Goal: Information Seeking & Learning: Learn about a topic

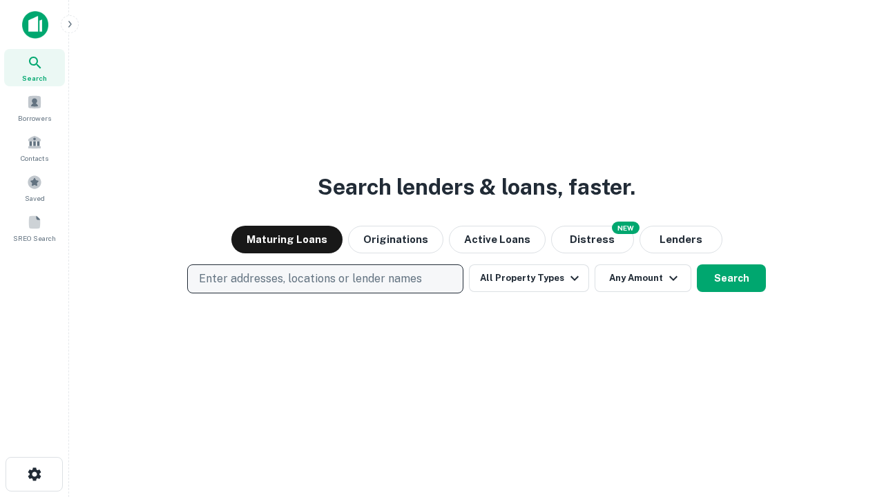
click at [325, 279] on p "Enter addresses, locations or lender names" at bounding box center [310, 279] width 223 height 17
type input "**********"
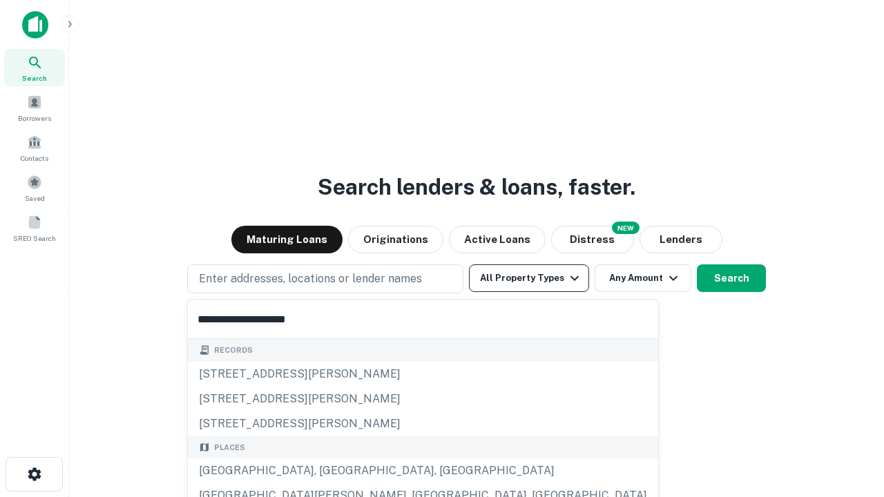
click at [529, 278] on button "All Property Types" at bounding box center [529, 279] width 120 height 28
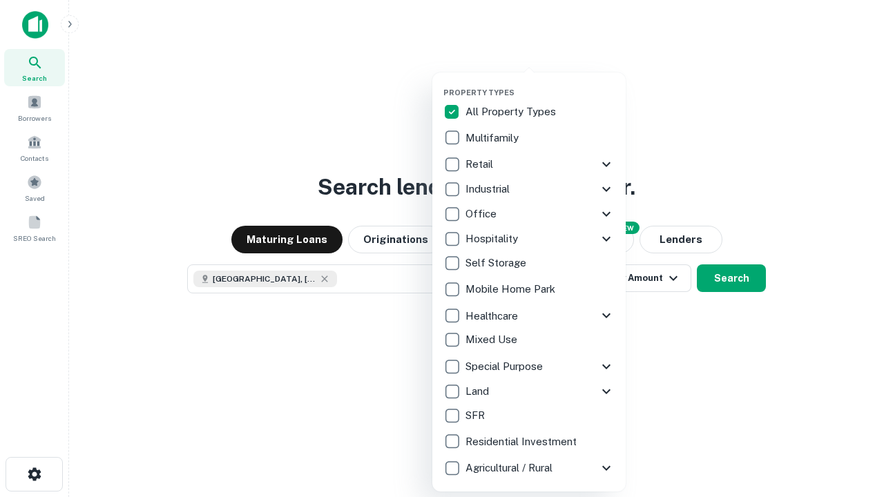
click at [540, 84] on button "button" at bounding box center [540, 84] width 193 height 1
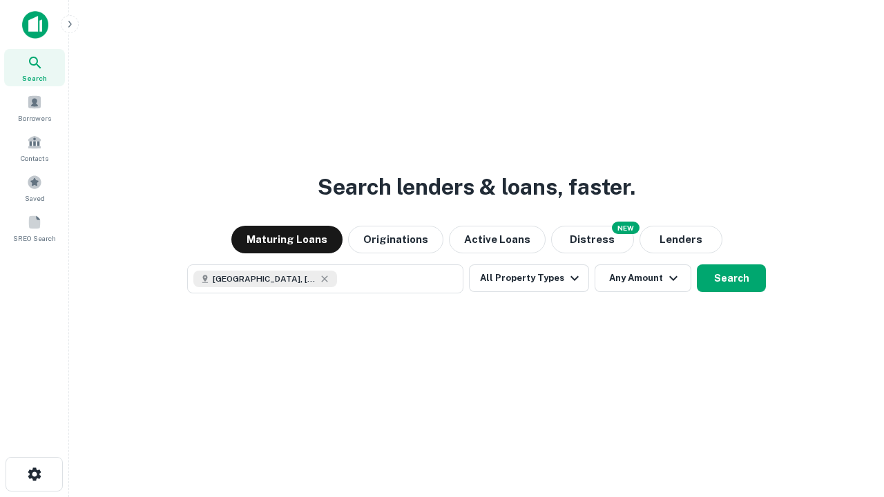
scroll to position [22, 0]
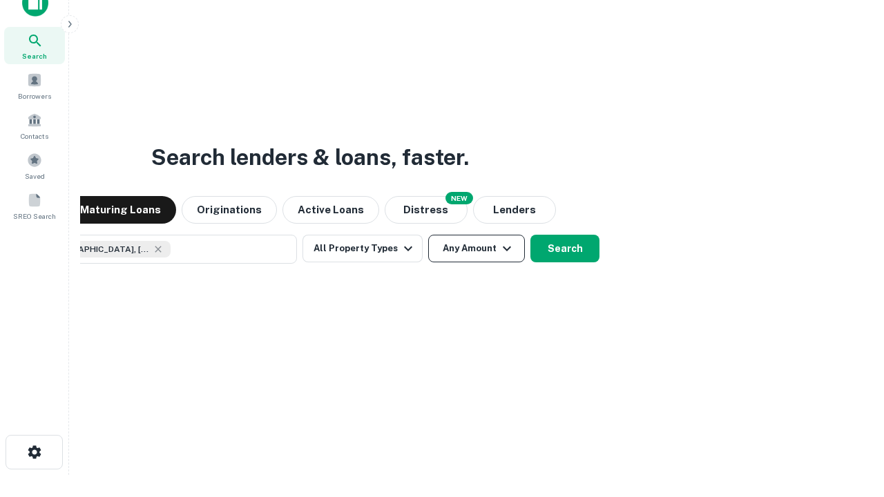
click at [428, 235] on button "Any Amount" at bounding box center [476, 249] width 97 height 28
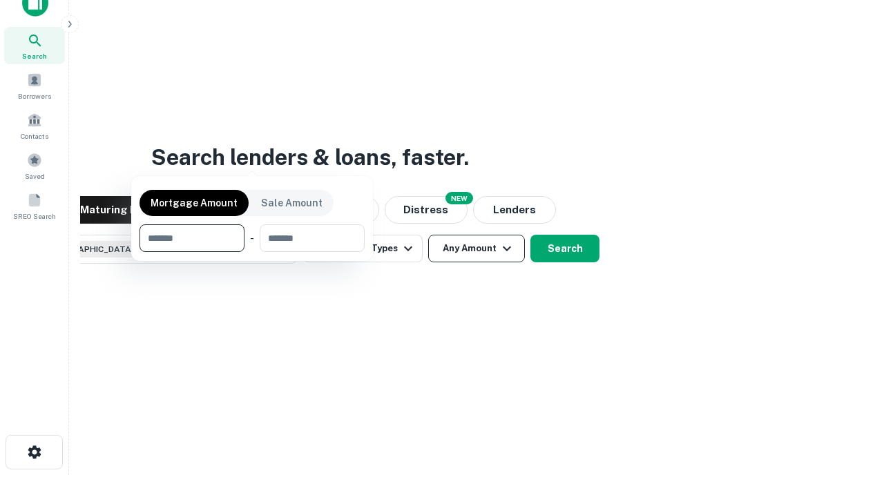
scroll to position [99, 391]
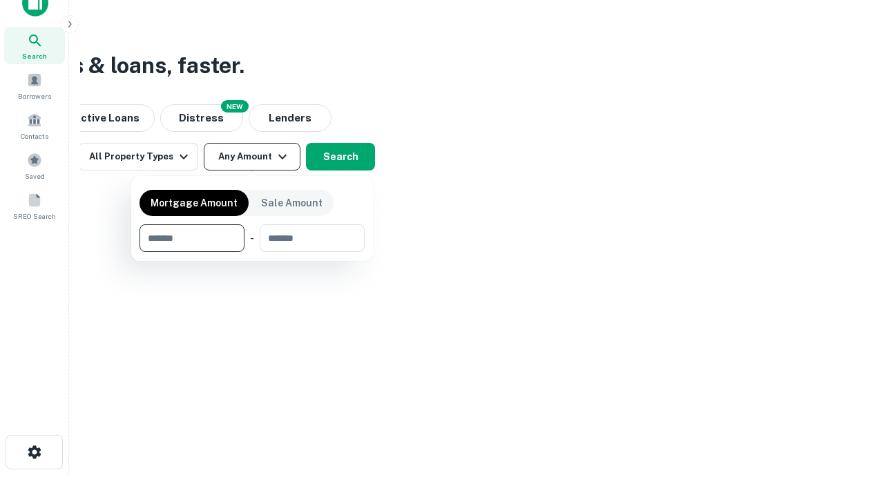
type input "*******"
click at [252, 252] on button "button" at bounding box center [252, 252] width 225 height 1
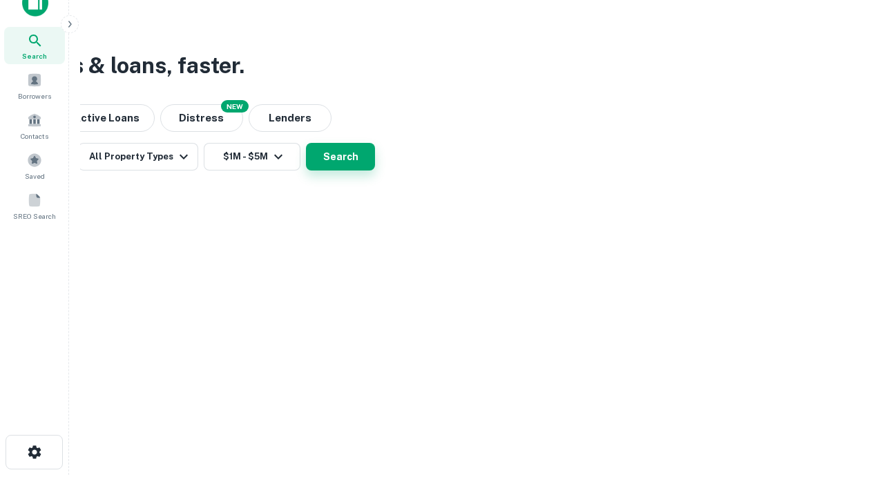
click at [375, 171] on button "Search" at bounding box center [340, 157] width 69 height 28
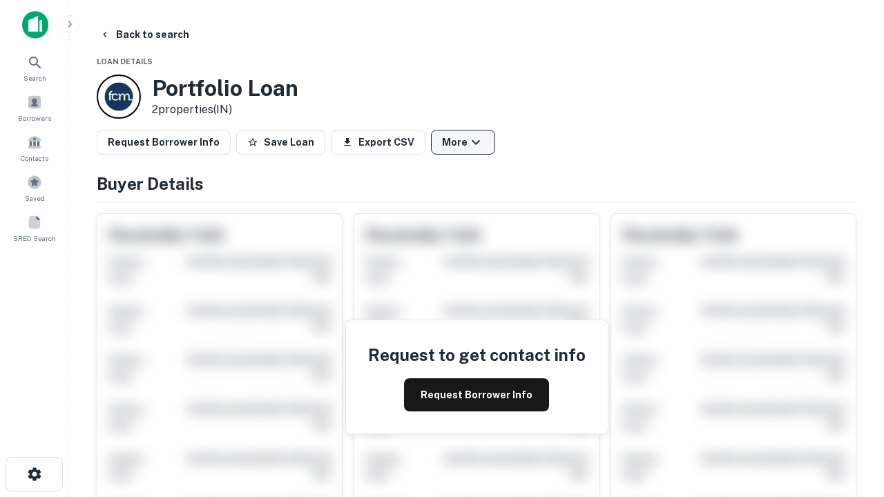
click at [463, 142] on button "More" at bounding box center [463, 142] width 64 height 25
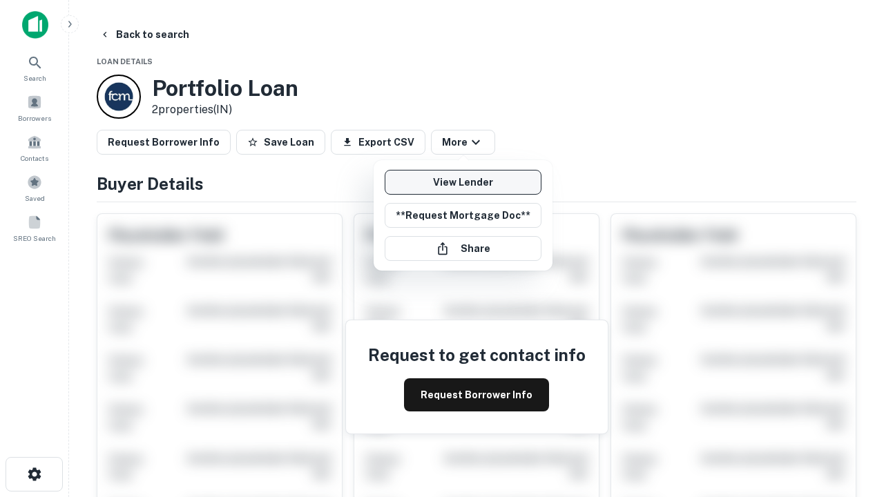
click at [463, 182] on link "View Lender" at bounding box center [463, 182] width 157 height 25
